Goal: Check status: Check status

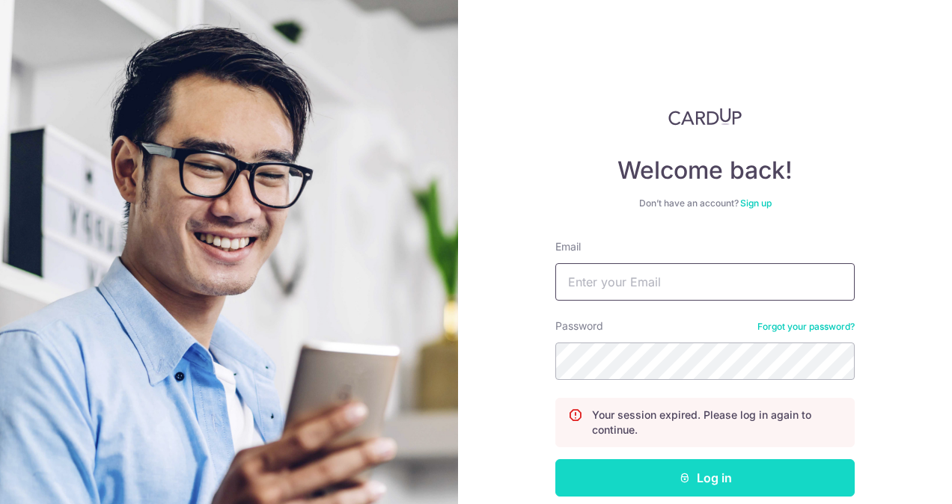
type input "[EMAIL_ADDRESS][DOMAIN_NAME]"
click at [646, 474] on button "Log in" at bounding box center [704, 477] width 299 height 37
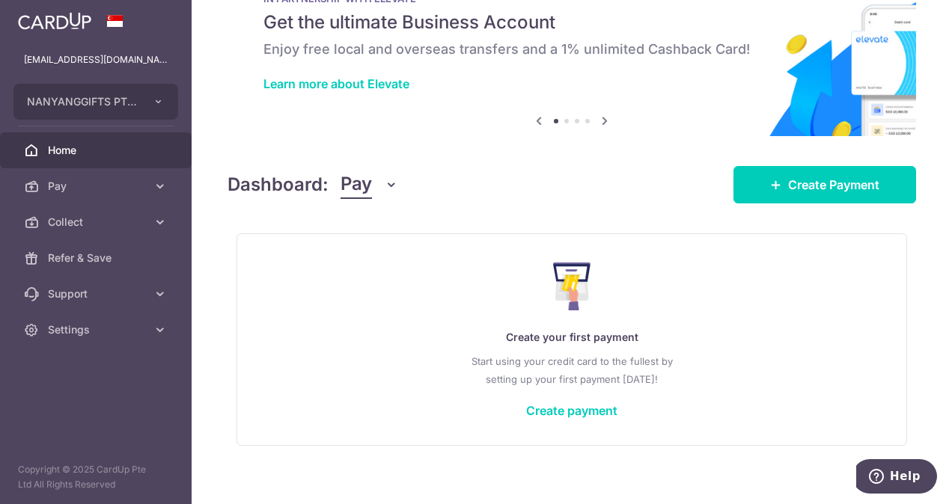
scroll to position [67, 0]
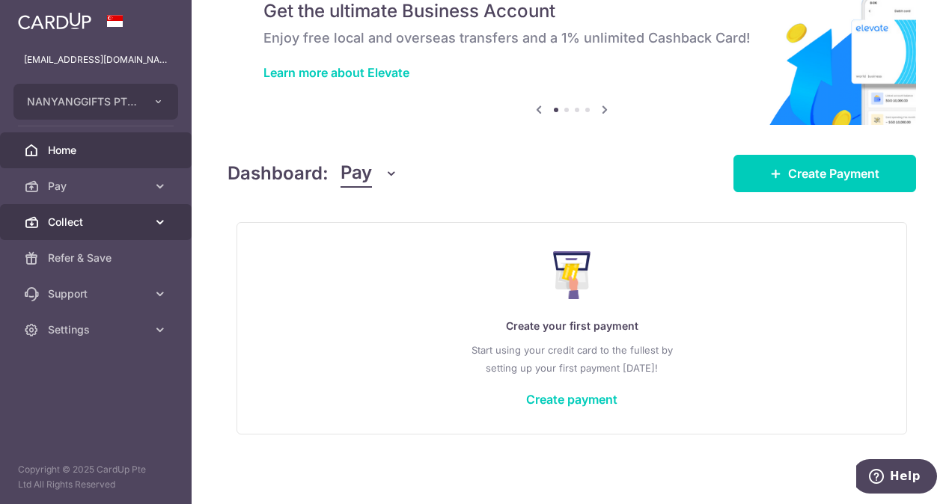
click at [123, 222] on span "Collect" at bounding box center [97, 222] width 99 height 15
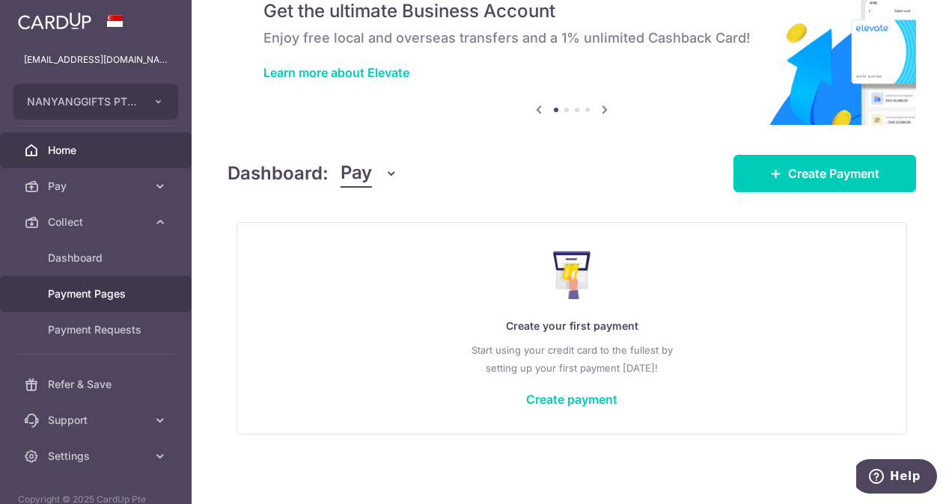
click at [133, 303] on link "Payment Pages" at bounding box center [96, 294] width 192 height 36
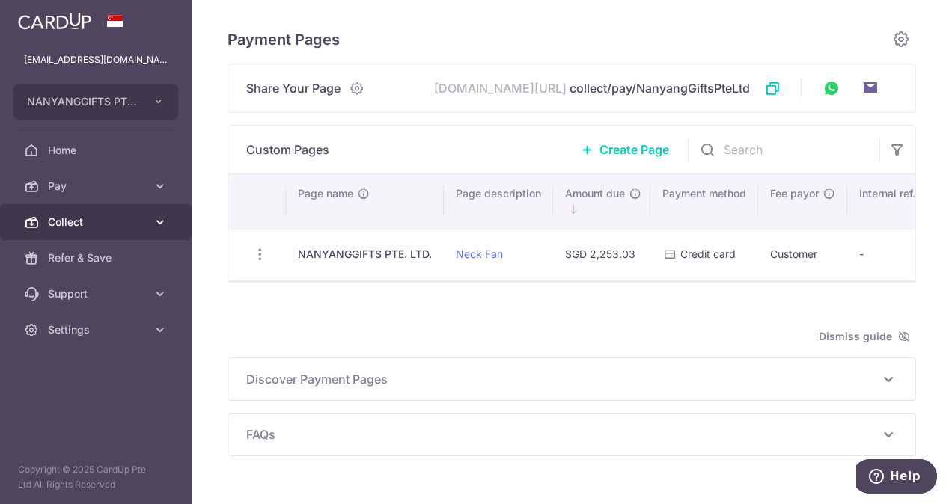
click at [126, 221] on span "Collect" at bounding box center [97, 222] width 99 height 15
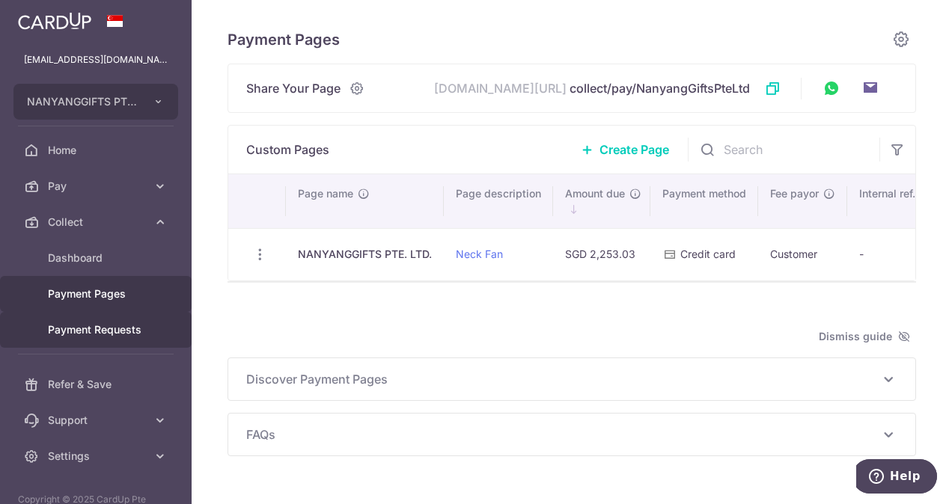
click at [100, 332] on span "Payment Requests" at bounding box center [97, 329] width 99 height 15
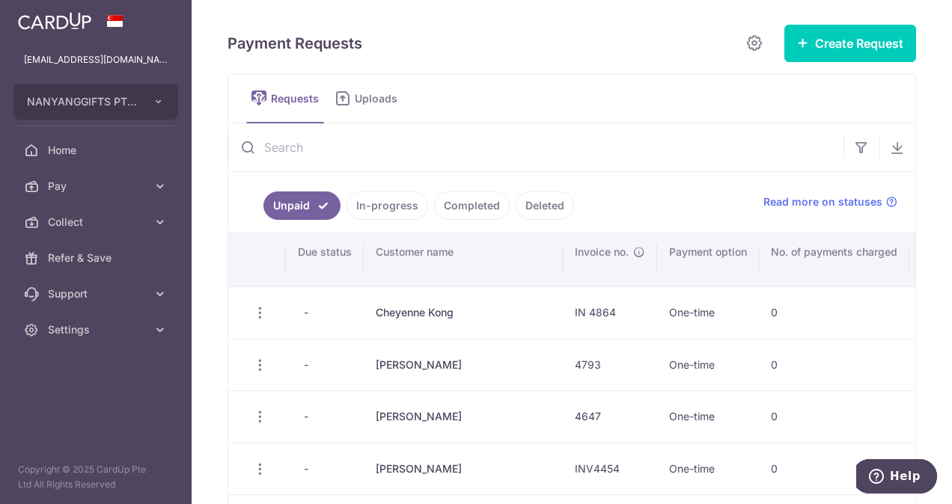
click at [479, 208] on link "Completed" at bounding box center [472, 206] width 76 height 28
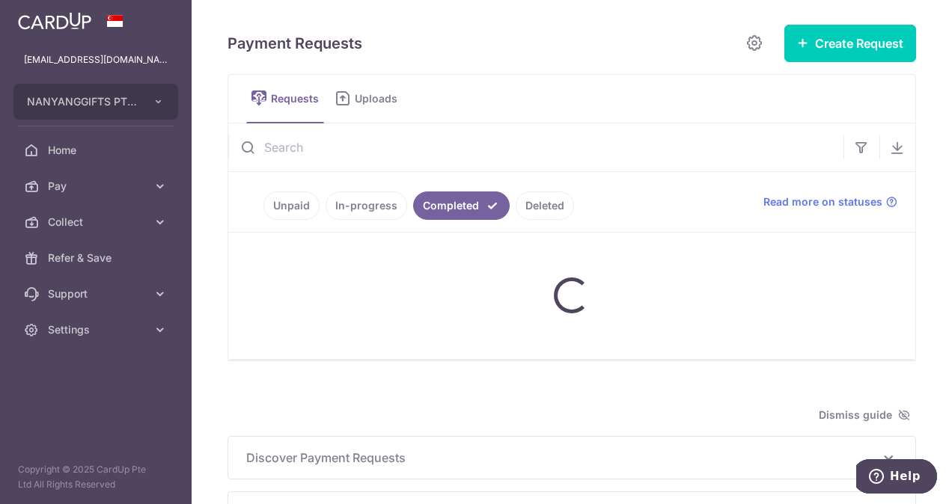
click at [434, 198] on link "Completed" at bounding box center [461, 206] width 97 height 28
click at [277, 203] on link "Unpaid" at bounding box center [291, 206] width 56 height 28
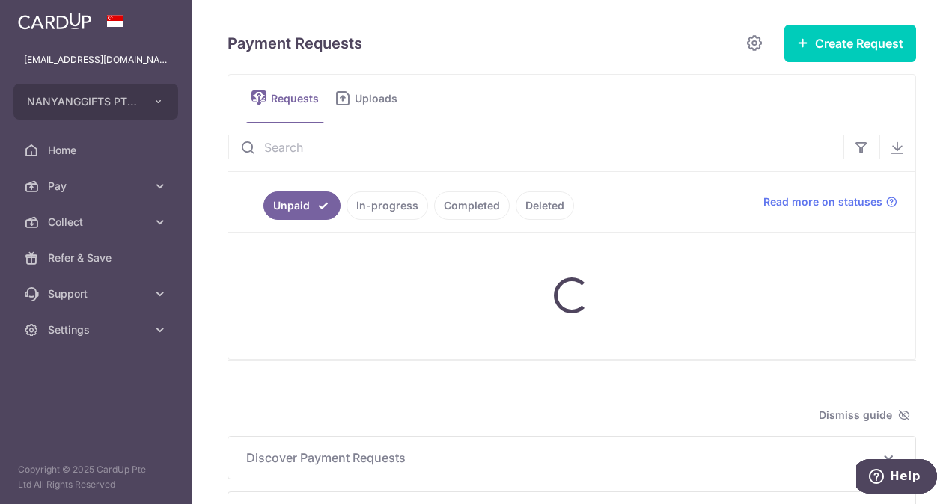
click at [447, 199] on link "Completed" at bounding box center [472, 206] width 76 height 28
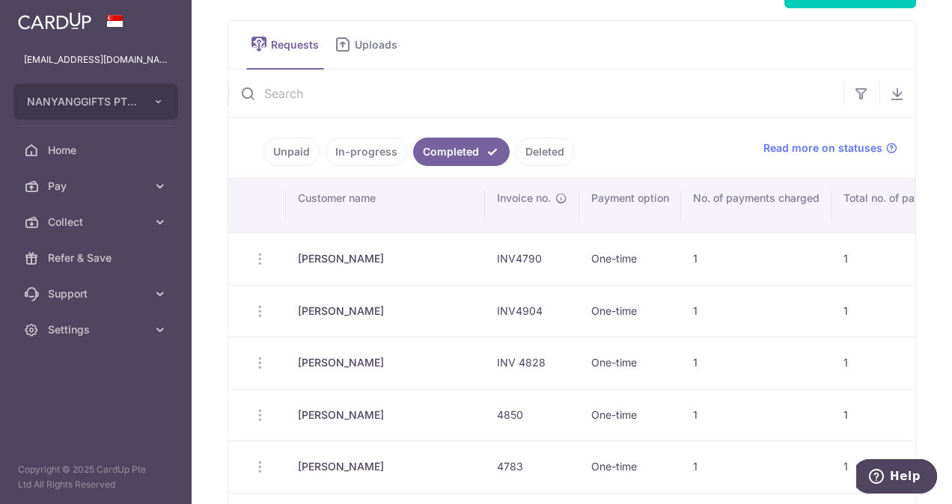
scroll to position [49, 0]
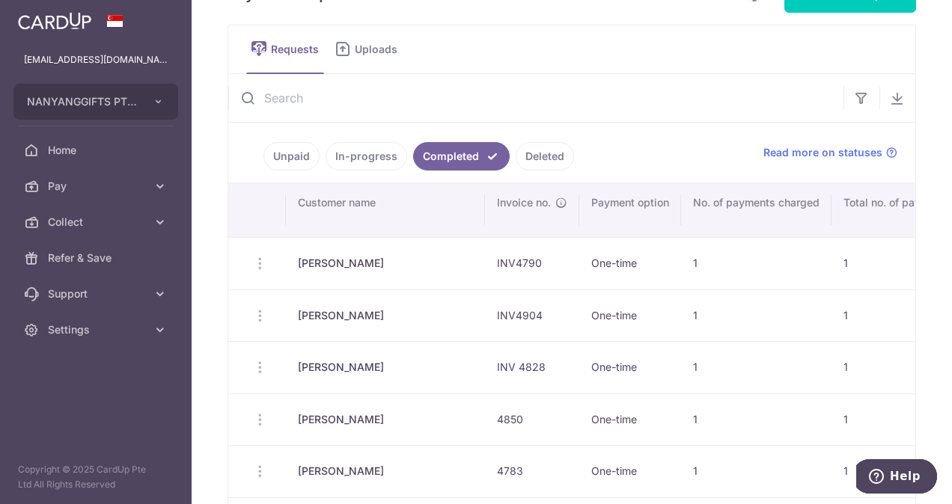
click at [645, 94] on input "text" at bounding box center [535, 98] width 615 height 48
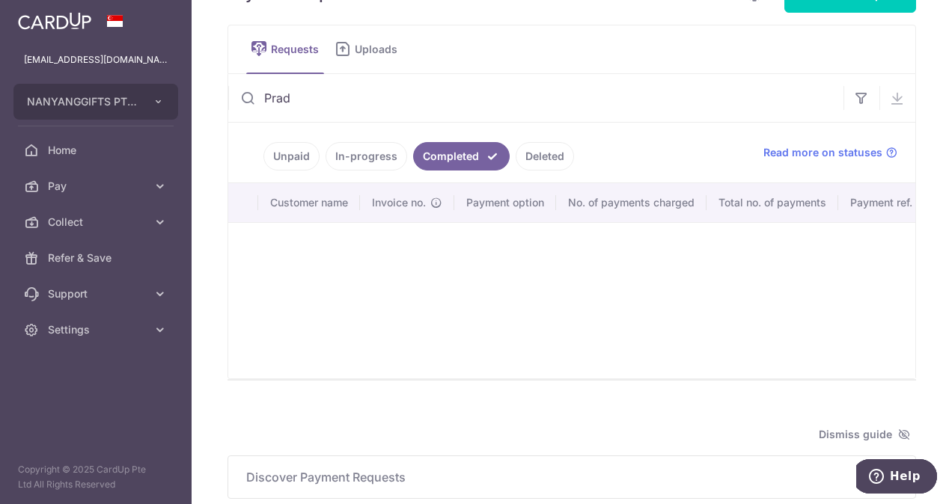
click at [362, 99] on input "Prad" at bounding box center [535, 98] width 615 height 48
click at [342, 151] on link "In-progress" at bounding box center [366, 156] width 82 height 28
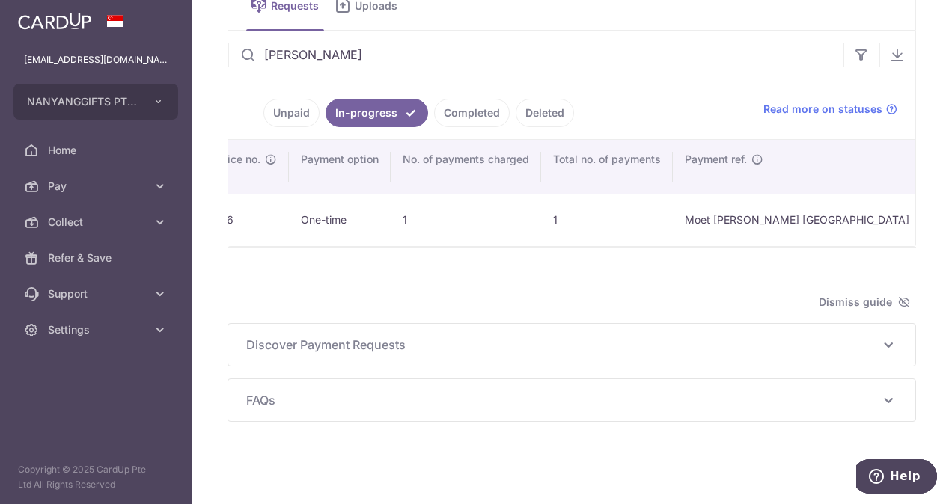
scroll to position [46, 0]
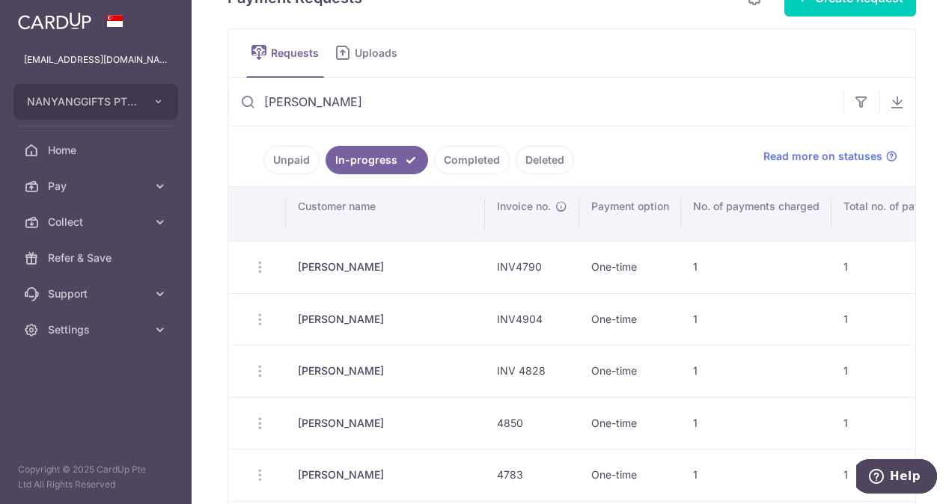
drag, startPoint x: 361, startPoint y: 293, endPoint x: 382, endPoint y: 293, distance: 20.9
click at [381, 293] on td "Kristen smith" at bounding box center [385, 319] width 199 height 52
click at [310, 100] on input "Pradip" at bounding box center [535, 102] width 615 height 48
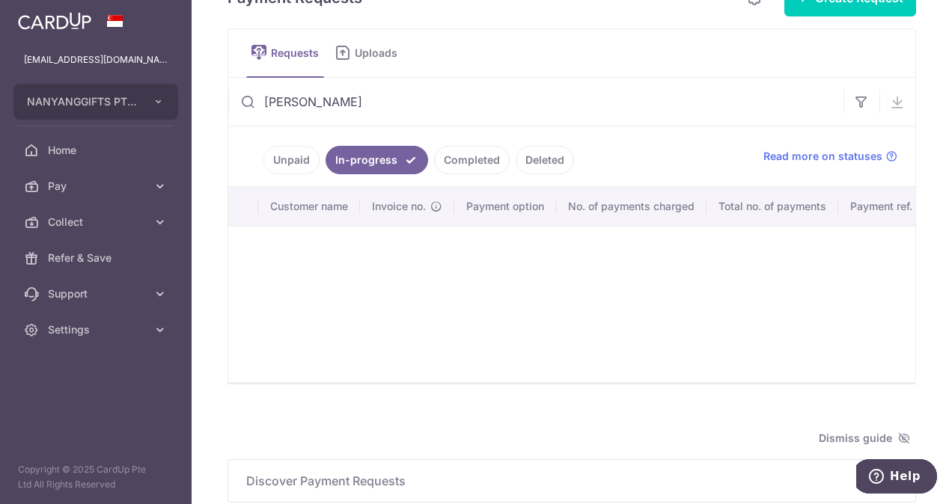
scroll to position [0, 0]
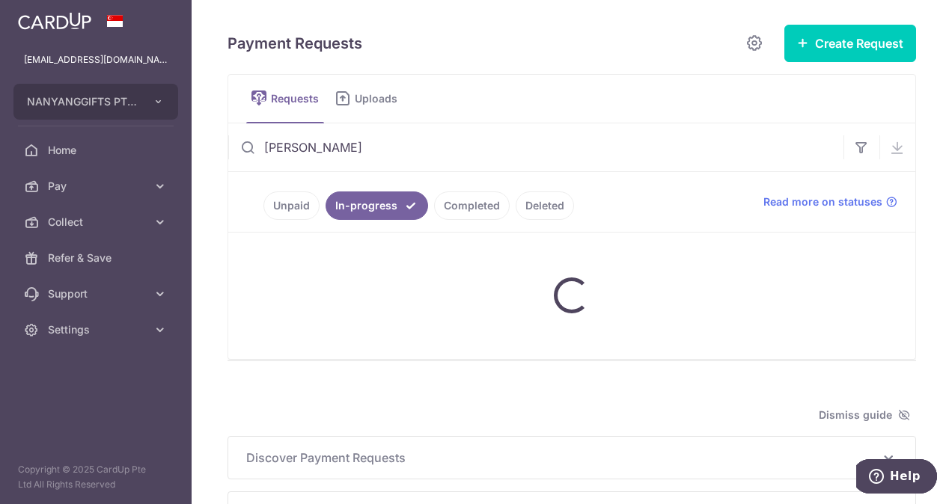
type input "Pradip"
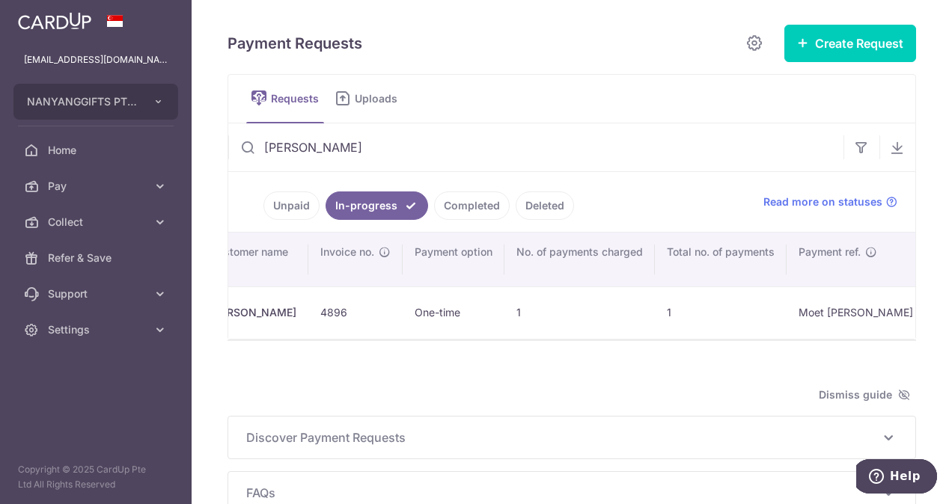
scroll to position [0, 94]
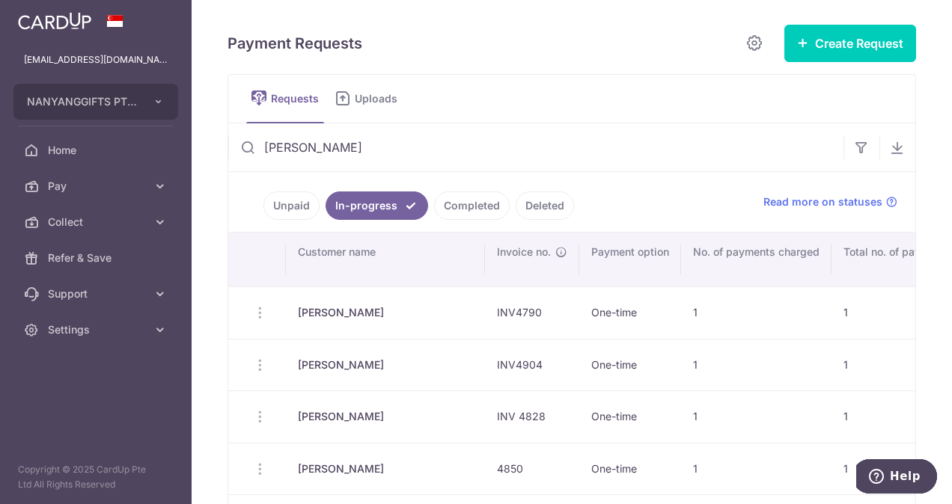
drag, startPoint x: 405, startPoint y: 340, endPoint x: 453, endPoint y: 279, distance: 77.2
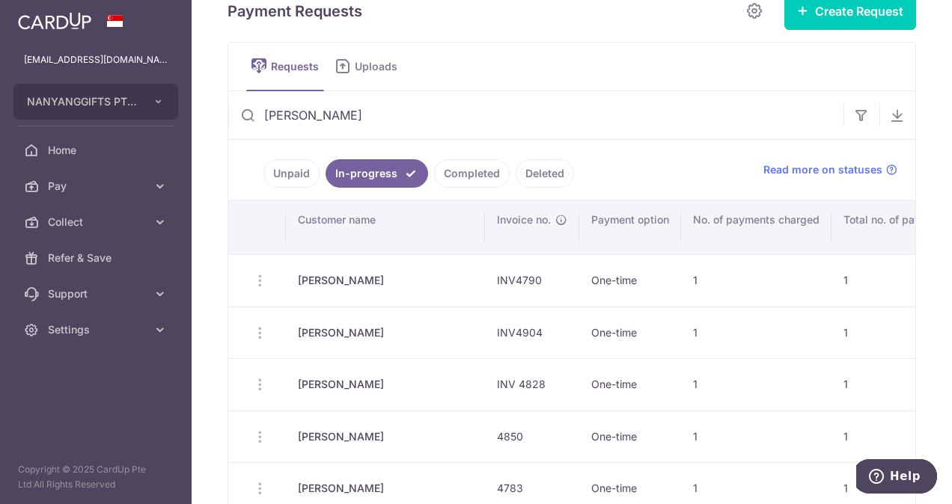
scroll to position [49, 0]
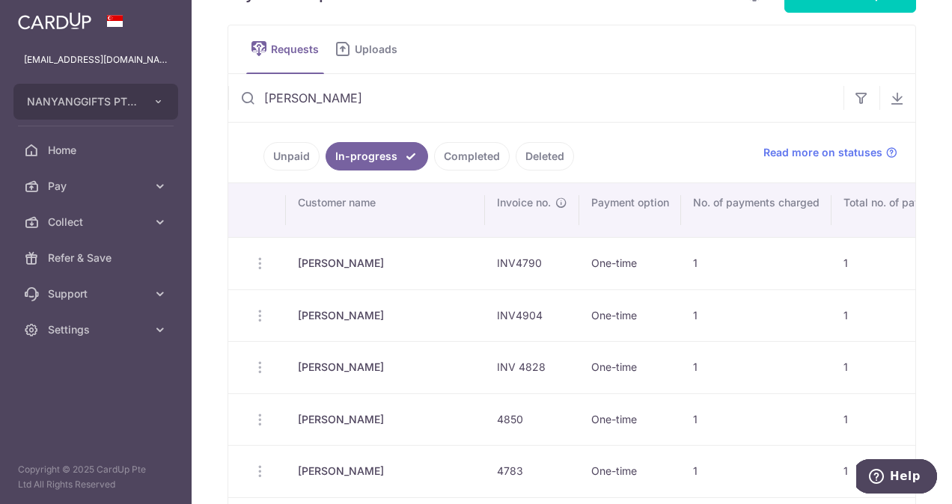
click at [307, 157] on link "Unpaid" at bounding box center [291, 156] width 56 height 28
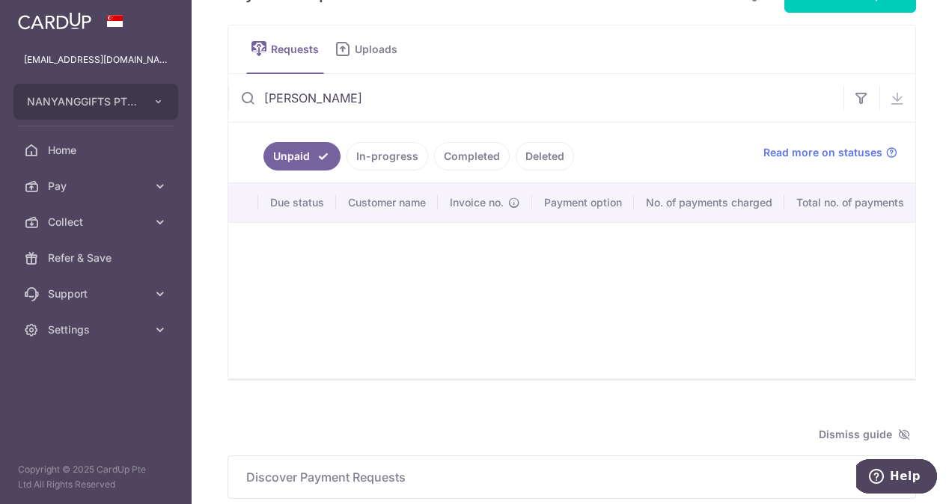
click at [368, 156] on link "In-progress" at bounding box center [387, 156] width 82 height 28
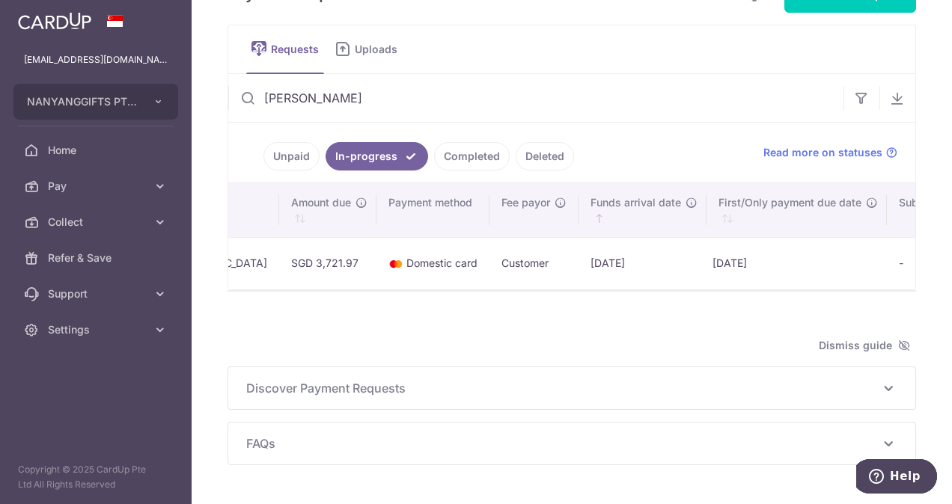
scroll to position [0, 0]
click at [881, 388] on icon at bounding box center [888, 388] width 18 height 18
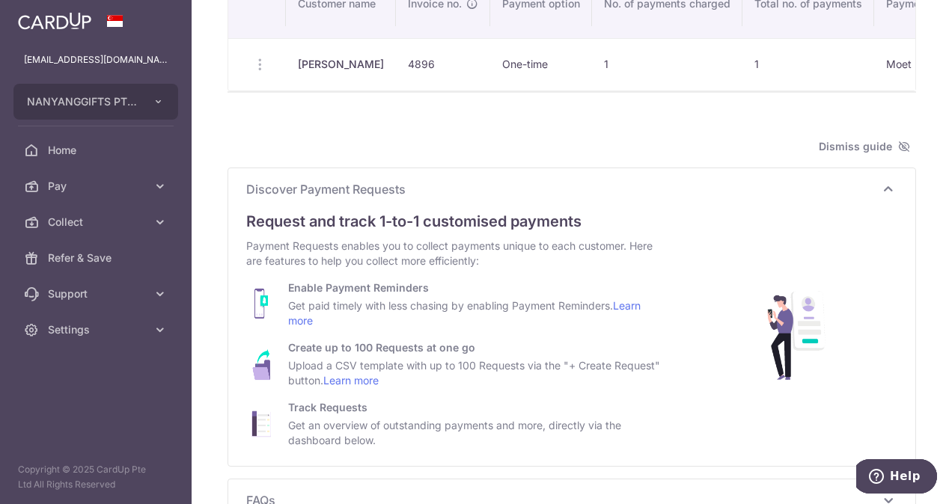
scroll to position [249, 0]
